Goal: Obtain resource: Obtain resource

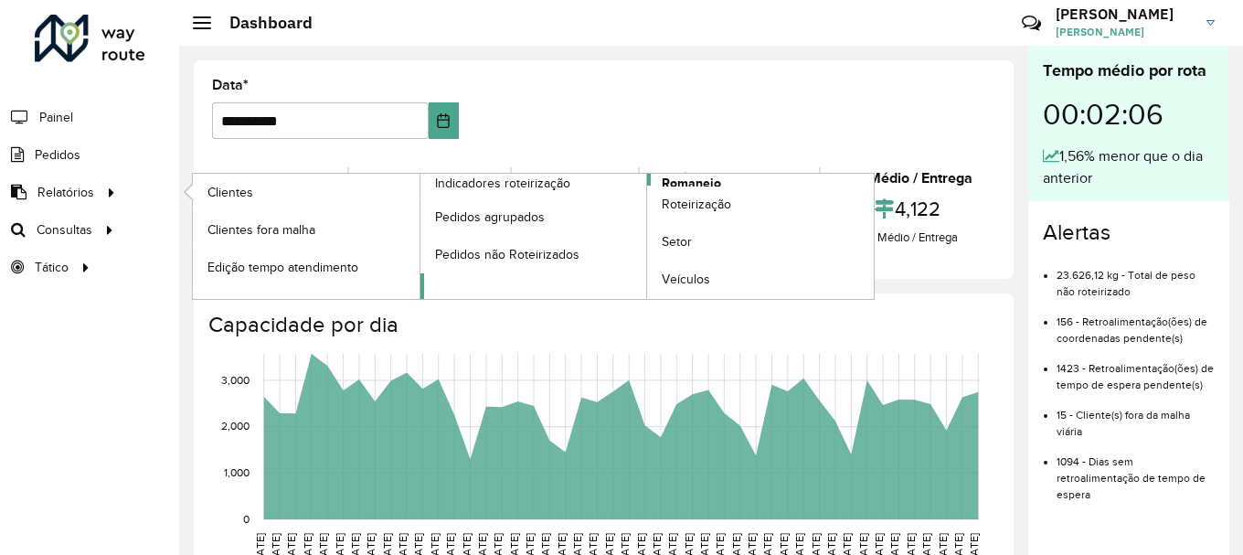
click at [720, 184] on span "Romaneio" at bounding box center [691, 183] width 59 height 19
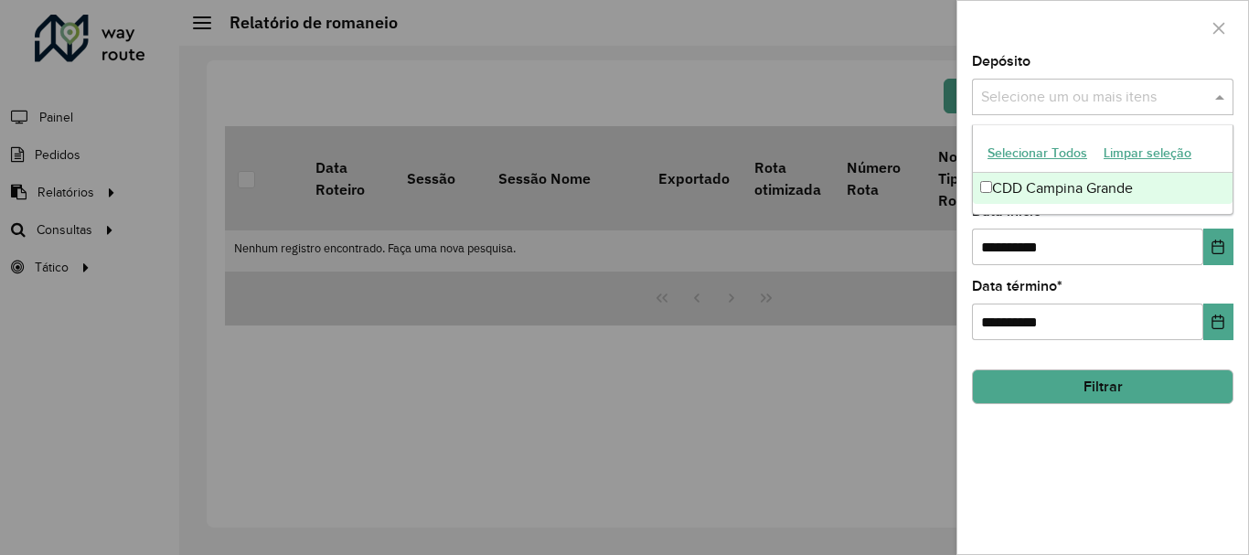
click at [1212, 97] on span at bounding box center [1221, 97] width 23 height 22
click at [977, 189] on div "CDD Campina Grande" at bounding box center [1103, 188] width 260 height 31
click at [1218, 95] on span at bounding box center [1221, 97] width 23 height 22
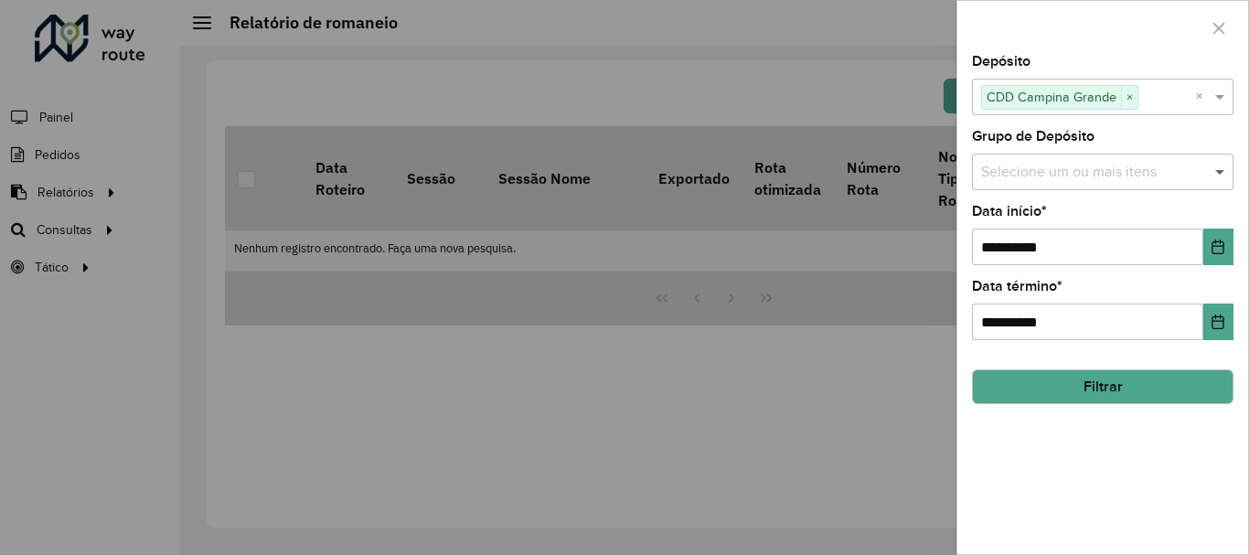
click at [1220, 171] on span at bounding box center [1221, 172] width 23 height 22
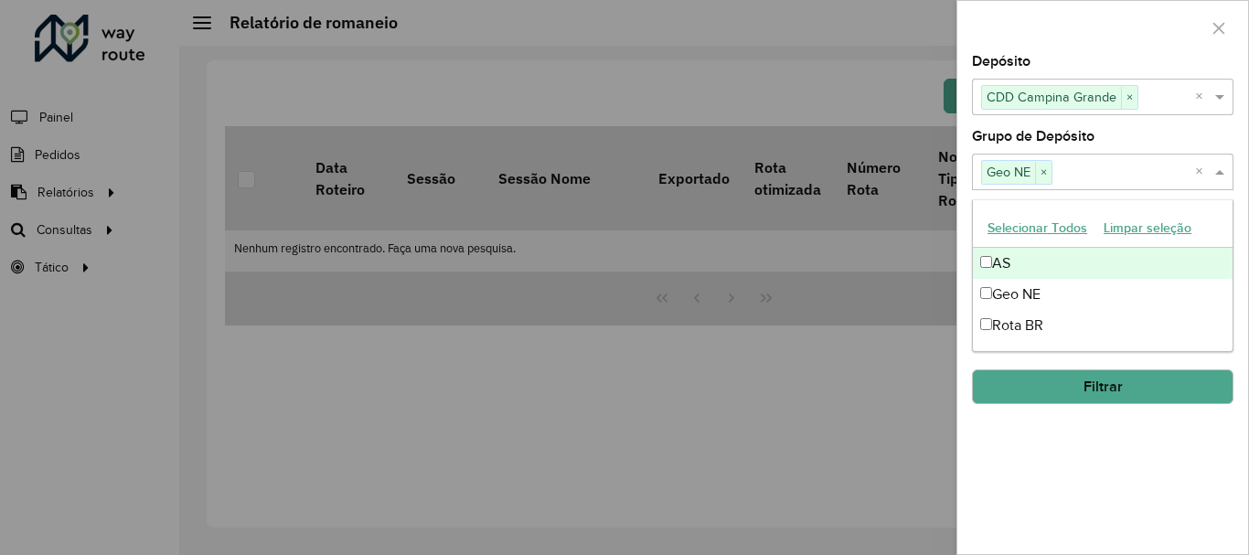
click at [1218, 170] on span at bounding box center [1221, 172] width 23 height 22
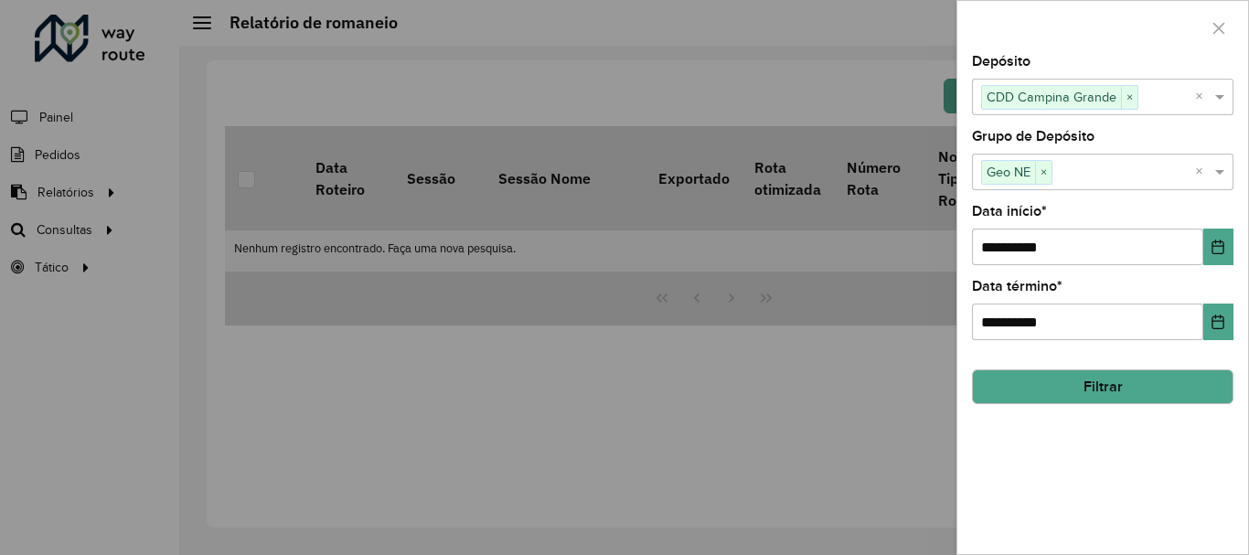
click at [1123, 395] on button "Filtrar" at bounding box center [1102, 386] width 261 height 35
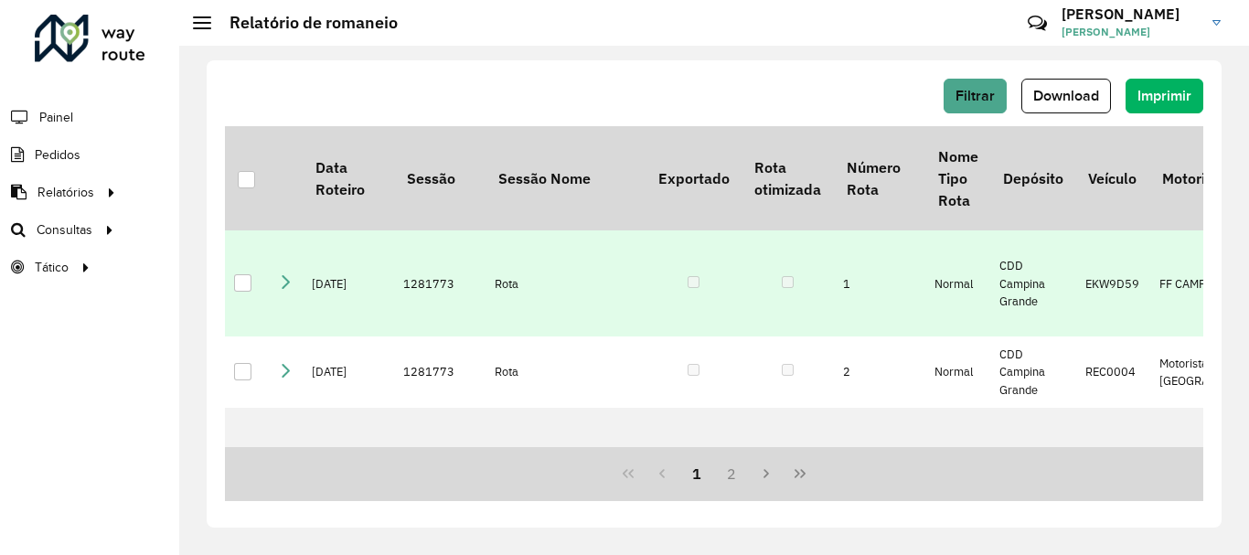
click at [244, 292] on div at bounding box center [242, 282] width 17 height 17
click at [1048, 101] on span "Download" at bounding box center [1066, 96] width 66 height 16
